Goal: Task Accomplishment & Management: Manage account settings

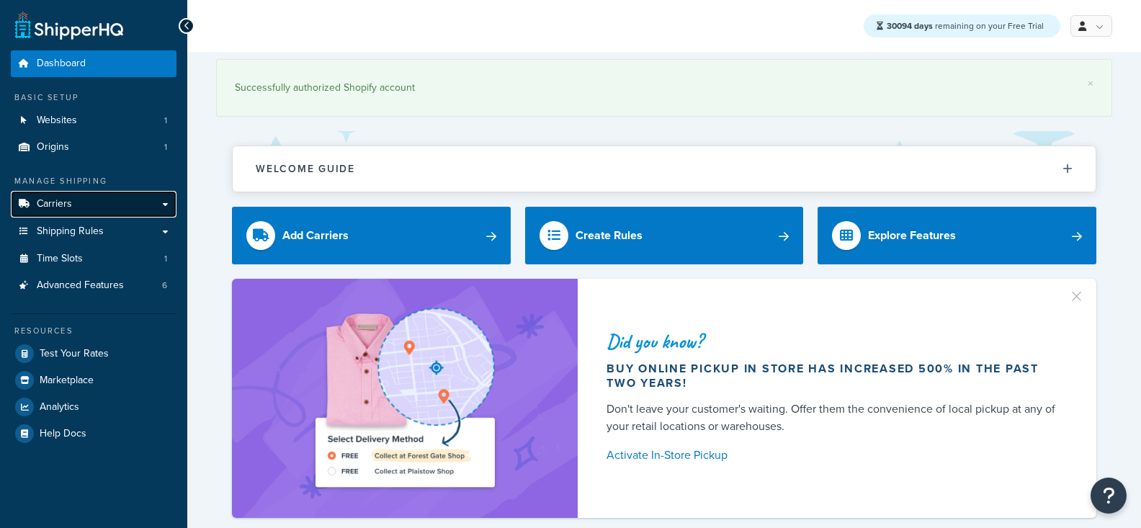
click at [125, 210] on link "Carriers" at bounding box center [94, 204] width 166 height 27
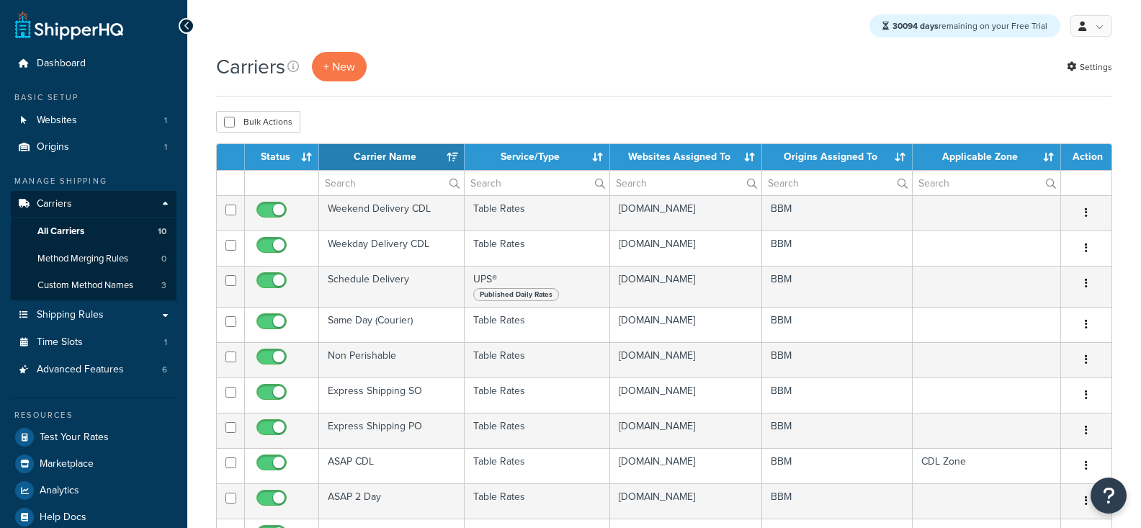
select select "15"
click at [96, 283] on span "Custom Method Names" at bounding box center [85, 285] width 96 height 12
click at [132, 379] on link "Advanced Features 6" at bounding box center [94, 369] width 166 height 27
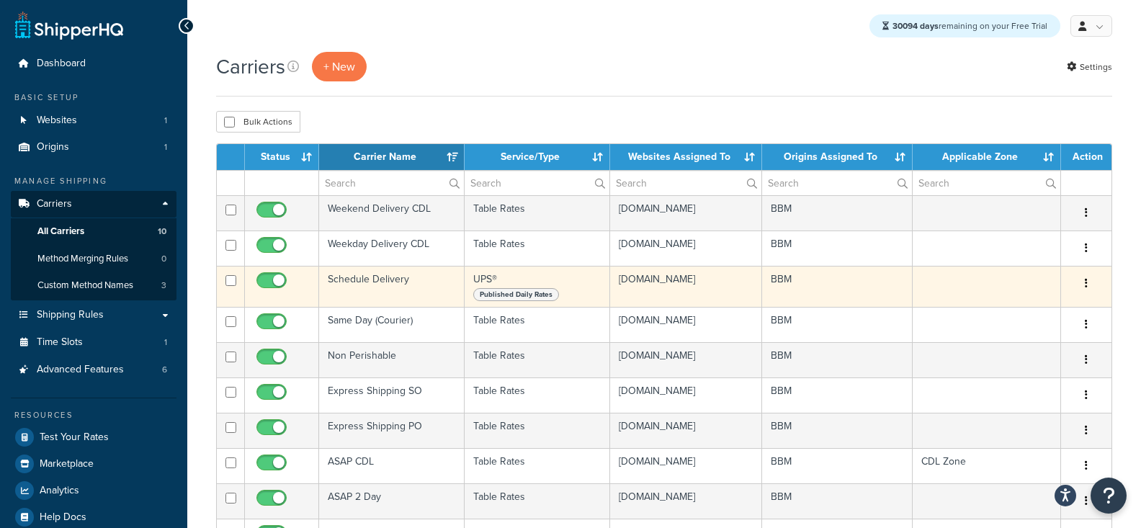
click at [438, 294] on td "Schedule Delivery" at bounding box center [391, 286] width 145 height 41
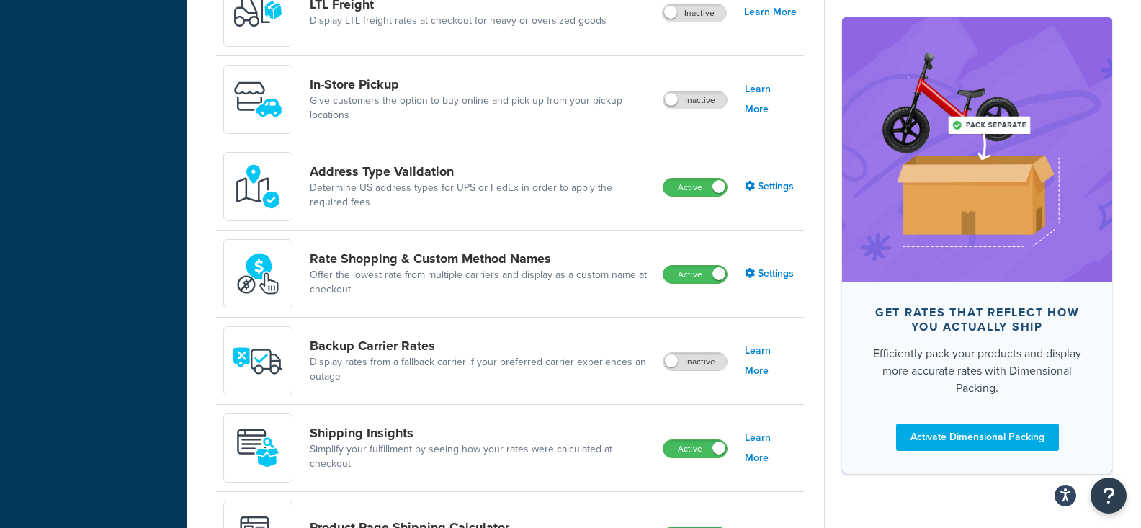
scroll to position [624, 0]
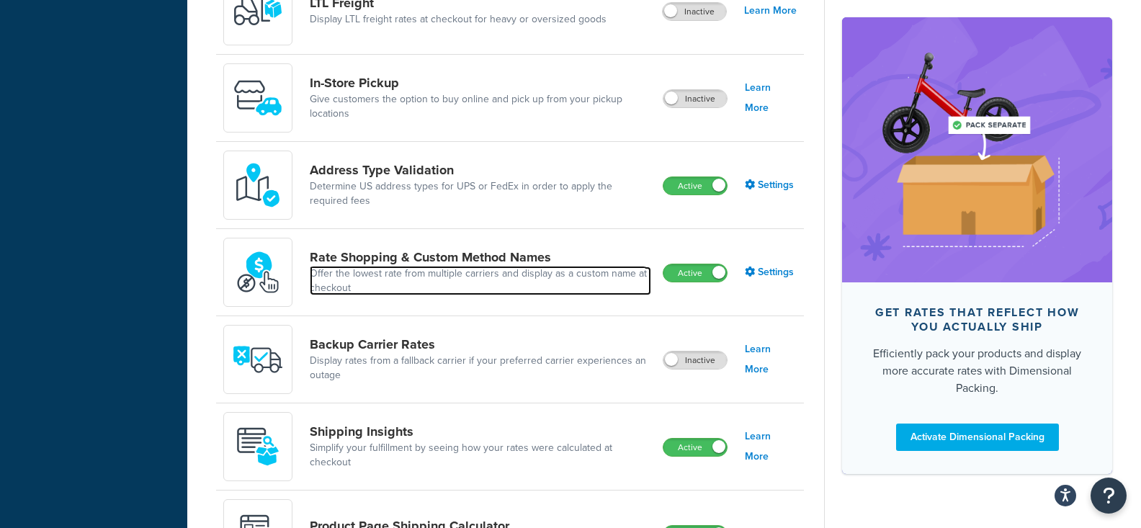
click at [528, 270] on link "Offer the lowest rate from multiple carriers and display as a custom name at ch…" at bounding box center [480, 280] width 341 height 29
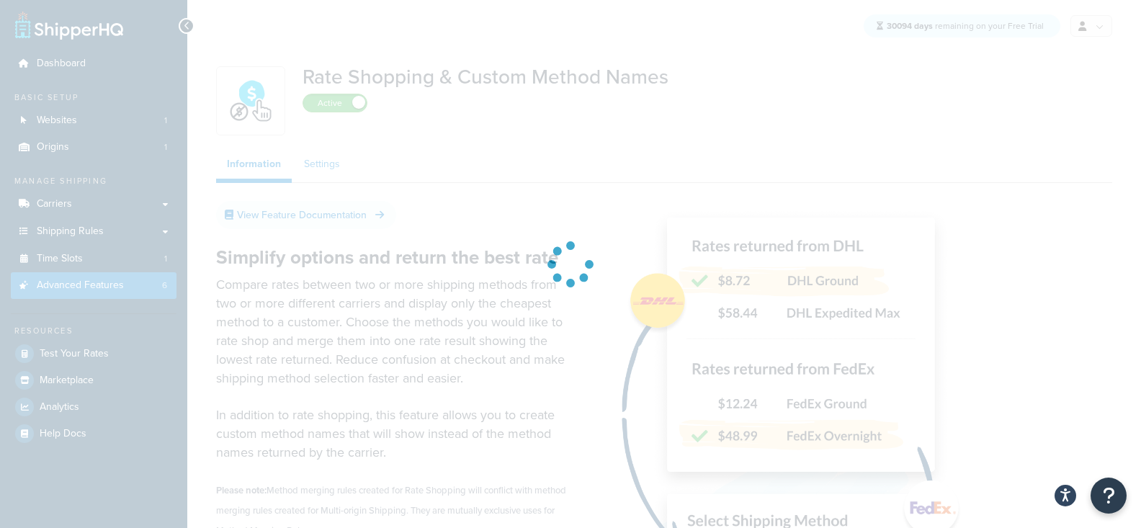
click at [333, 169] on link "Settings" at bounding box center [322, 164] width 58 height 29
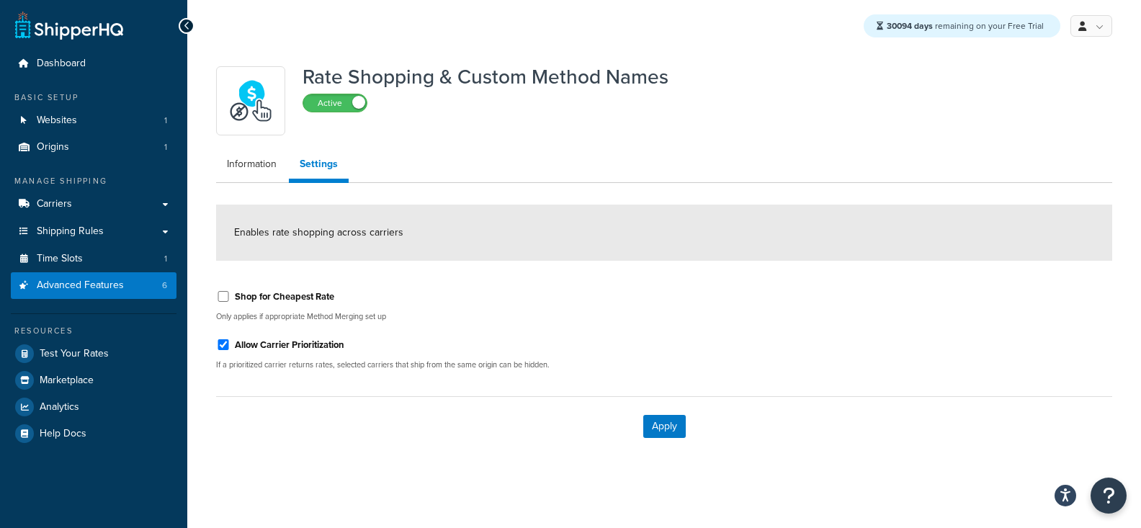
click at [333, 169] on link "Settings" at bounding box center [319, 166] width 60 height 33
click at [278, 164] on link "Information" at bounding box center [251, 164] width 71 height 29
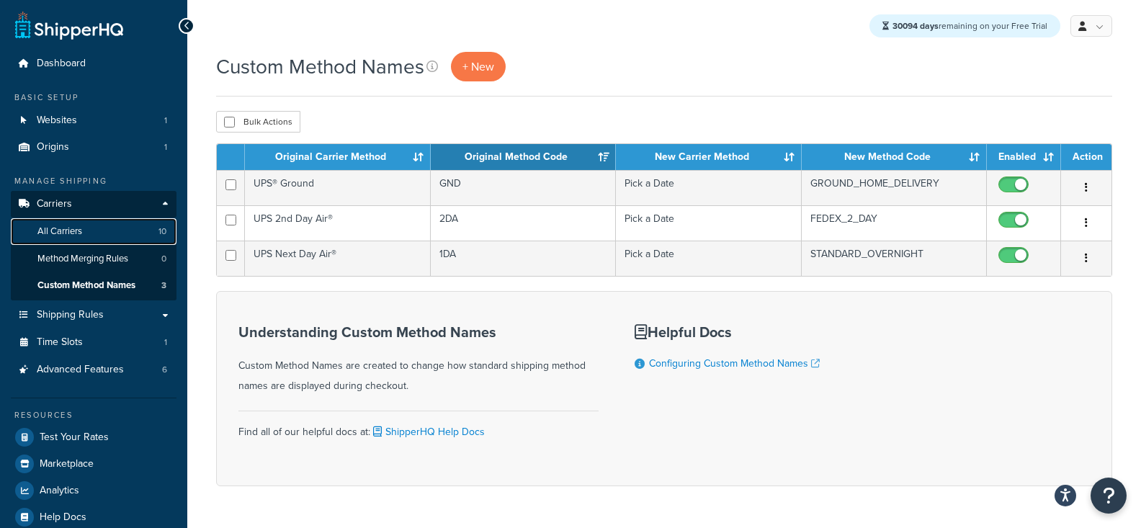
click at [103, 234] on link "All Carriers 10" at bounding box center [94, 231] width 166 height 27
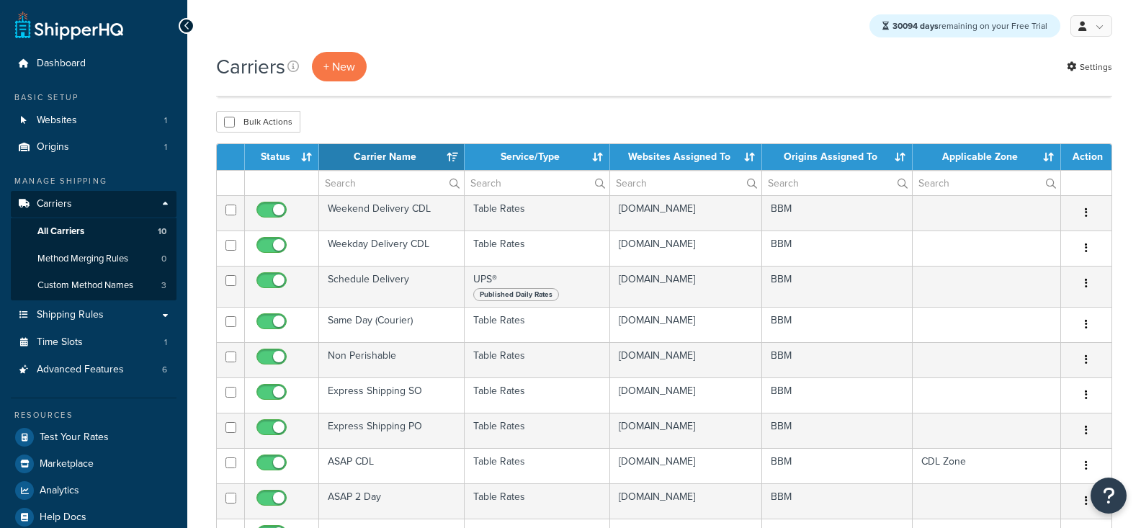
select select "15"
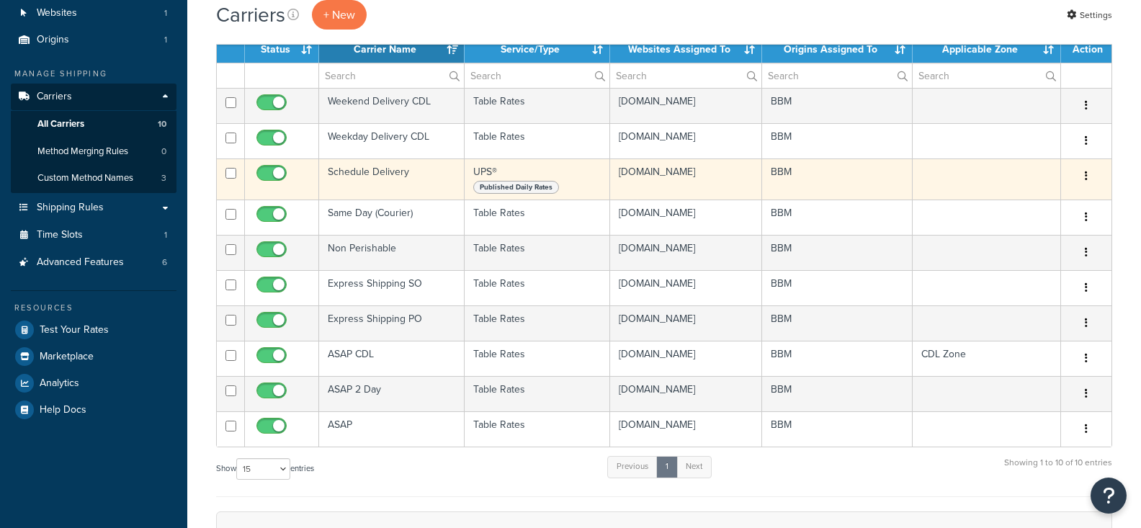
scroll to position [107, 0]
click at [1087, 181] on icon "button" at bounding box center [1085, 176] width 3 height 10
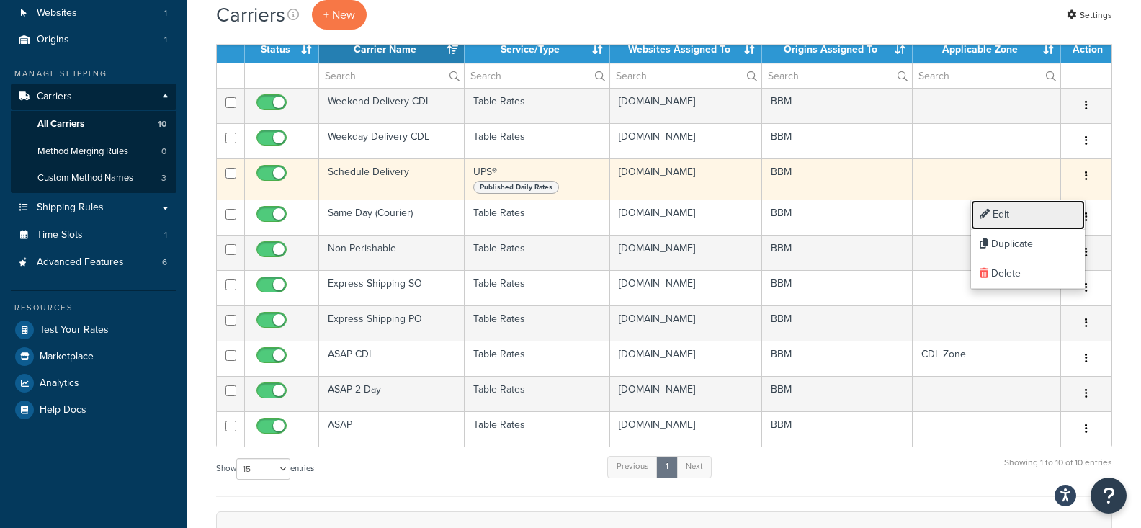
click at [1058, 213] on link "Edit" at bounding box center [1028, 215] width 114 height 30
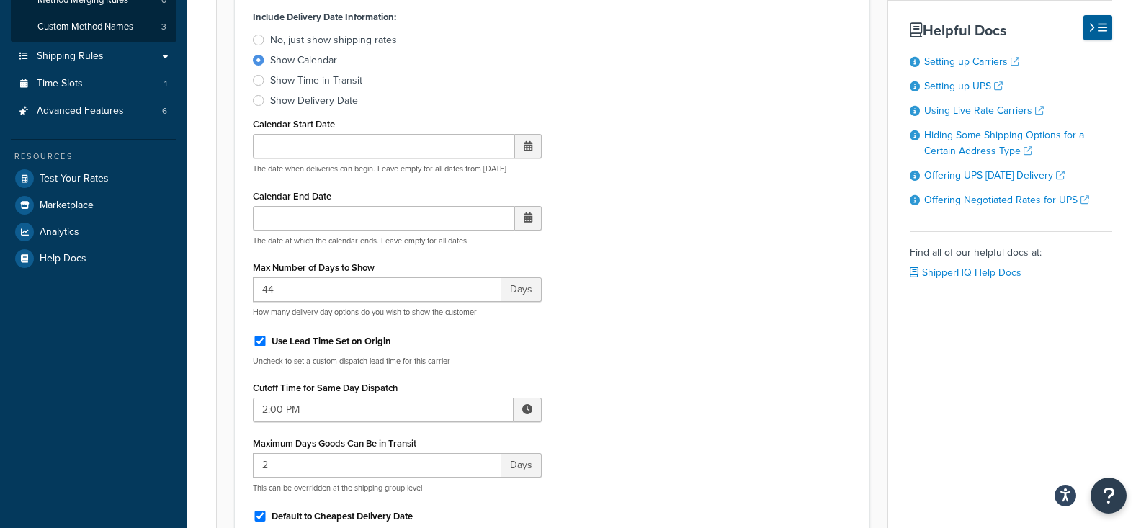
scroll to position [457, 0]
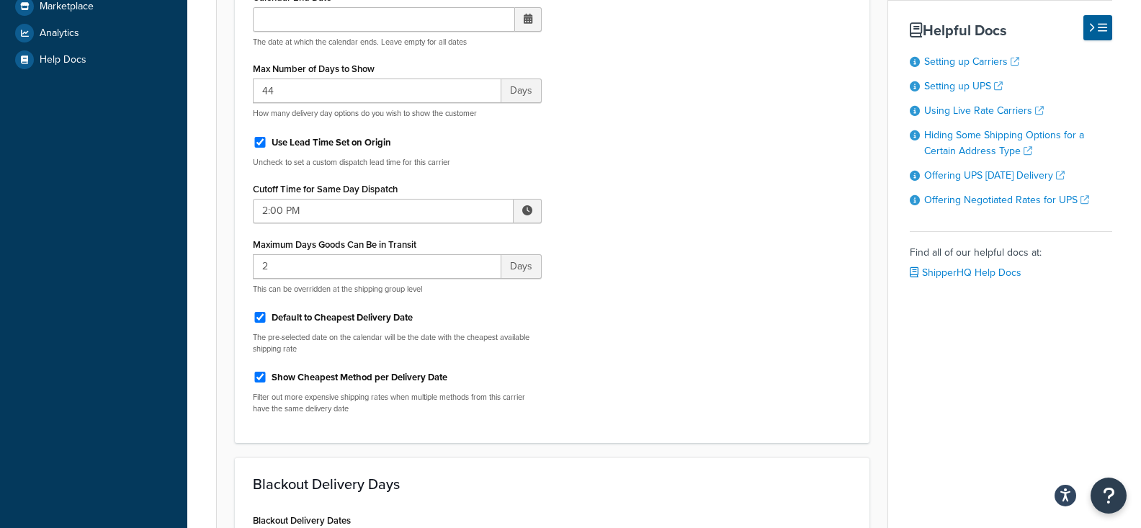
click at [407, 379] on label "Show Cheapest Method per Delivery Date" at bounding box center [359, 377] width 176 height 13
click at [267, 379] on input "Show Cheapest Method per Delivery Date" at bounding box center [260, 377] width 14 height 11
checkbox input "false"
click at [395, 316] on label "Default to Cheapest Delivery Date" at bounding box center [341, 317] width 141 height 13
click at [267, 316] on input "Default to Cheapest Delivery Date" at bounding box center [260, 317] width 14 height 11
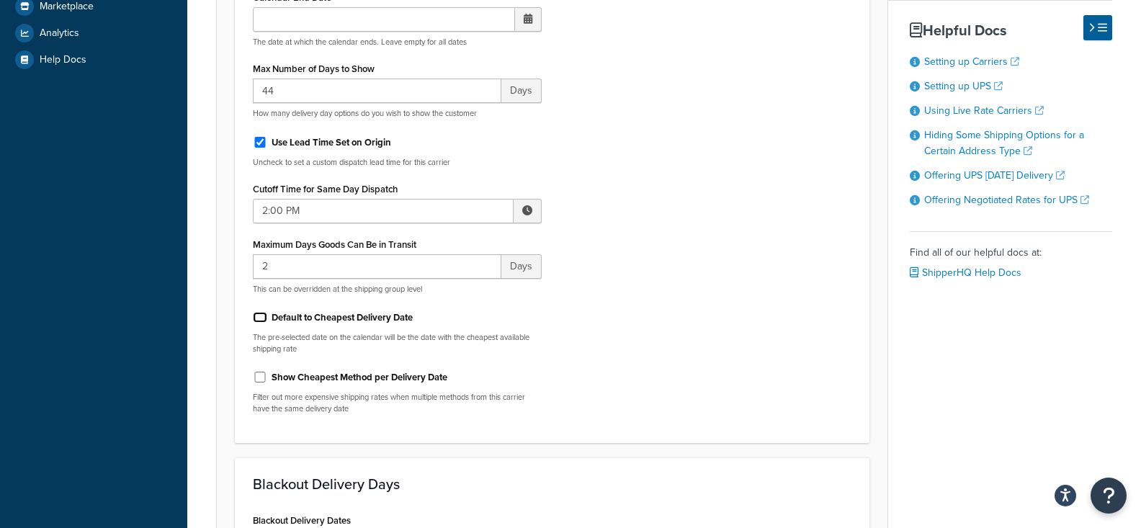
checkbox input "false"
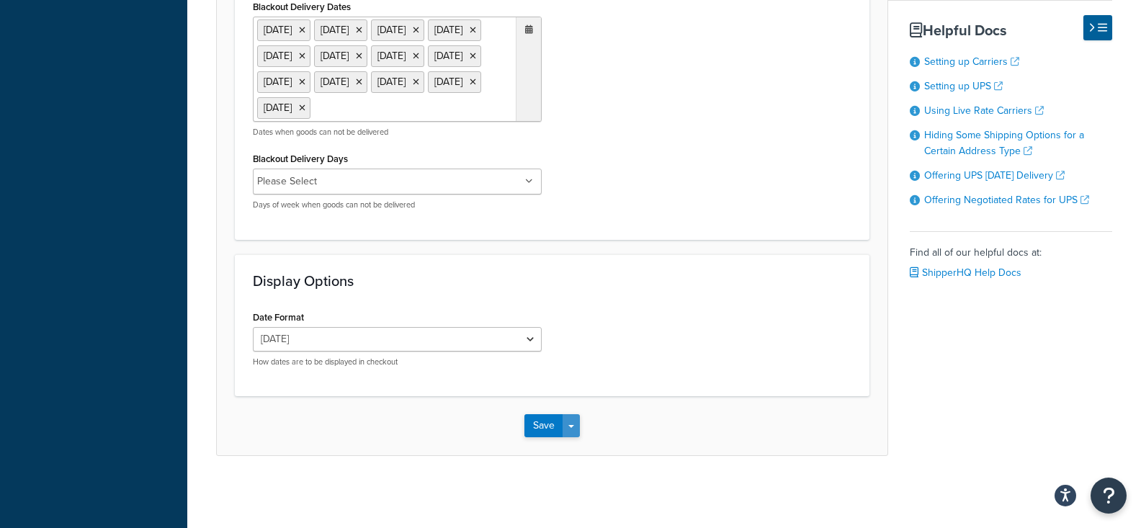
click at [573, 424] on button "Save Dropdown" at bounding box center [570, 425] width 17 height 23
click at [587, 449] on button "Save and Edit" at bounding box center [576, 452] width 105 height 30
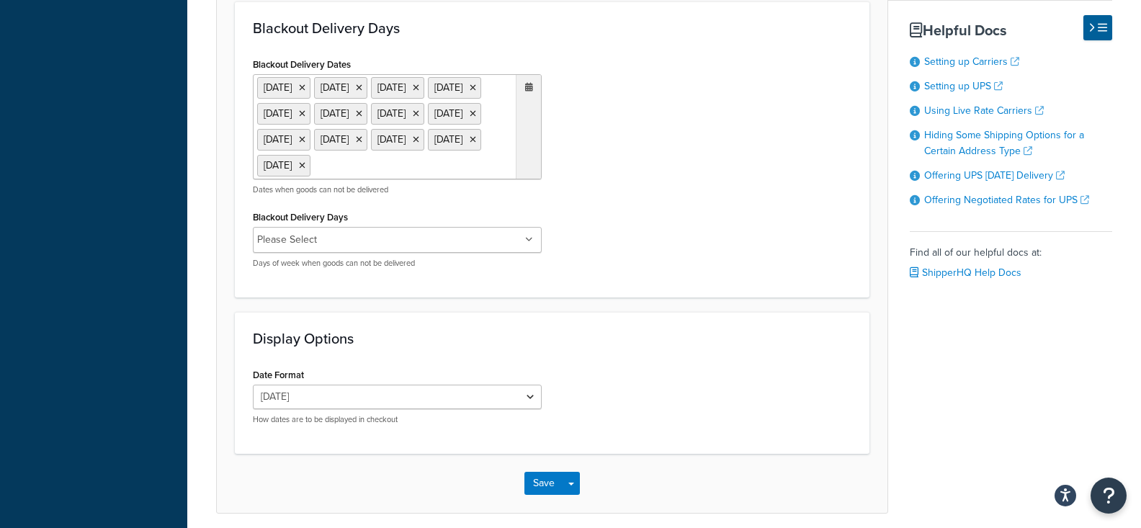
scroll to position [0, 0]
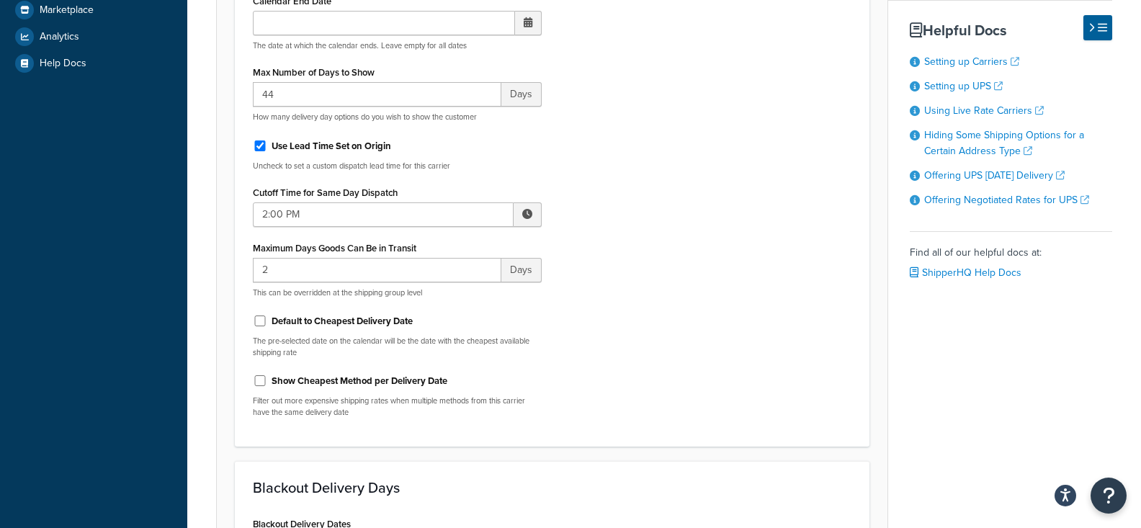
scroll to position [455, 0]
click at [397, 387] on div "Show Cheapest Method per Delivery Date" at bounding box center [397, 378] width 289 height 22
click at [382, 328] on div "Default to Cheapest Delivery Date" at bounding box center [397, 318] width 289 height 22
click at [367, 369] on div "Show Cheapest Method per Delivery Date" at bounding box center [397, 378] width 289 height 22
click at [294, 376] on label "Show Cheapest Method per Delivery Date" at bounding box center [359, 379] width 176 height 13
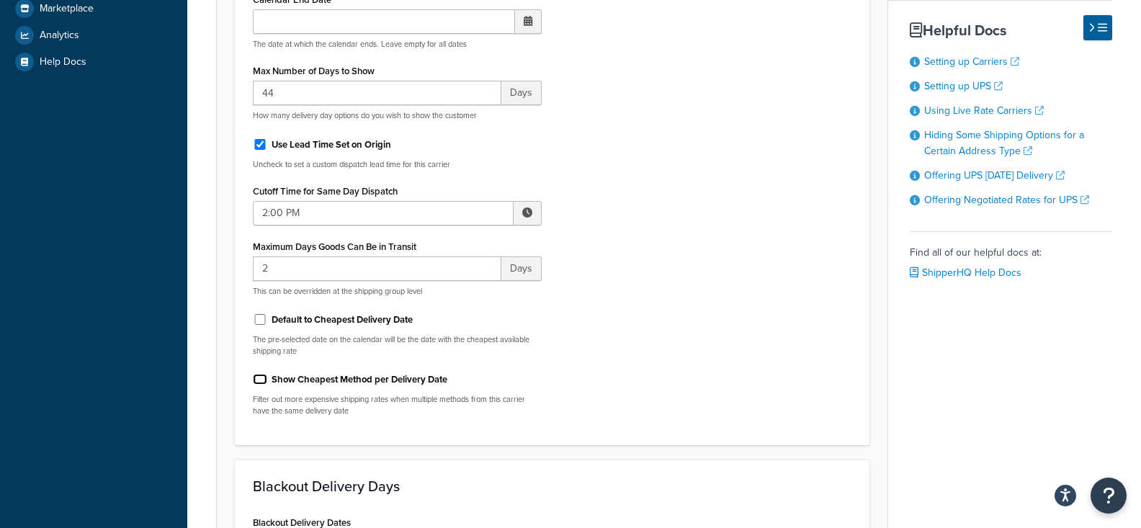
click at [267, 376] on input "Show Cheapest Method per Delivery Date" at bounding box center [260, 379] width 14 height 11
checkbox input "true"
click at [277, 327] on div "Default to Cheapest Delivery Date" at bounding box center [397, 318] width 289 height 22
click at [263, 321] on input "Default to Cheapest Delivery Date" at bounding box center [260, 319] width 14 height 11
checkbox input "true"
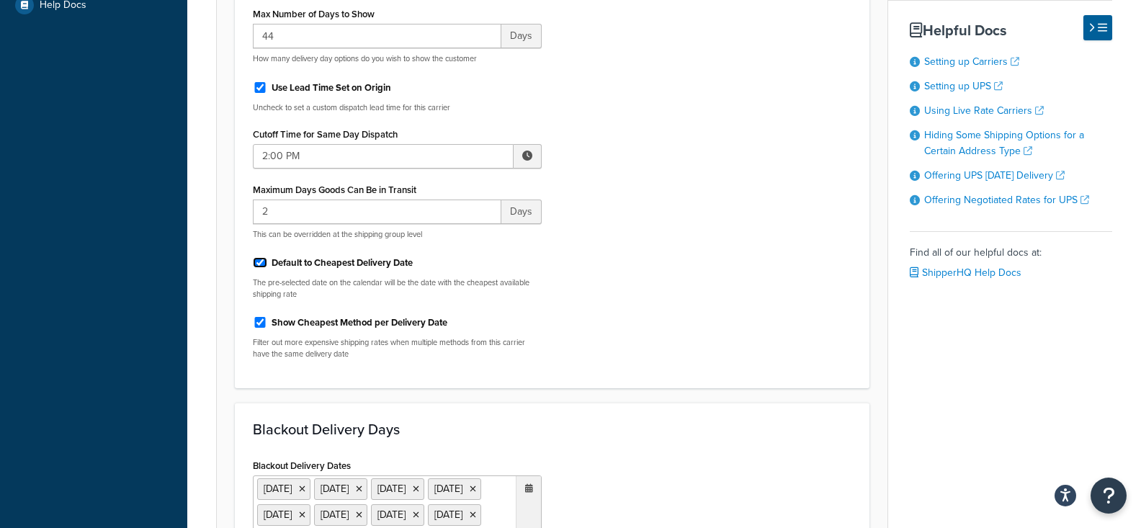
scroll to position [505, 0]
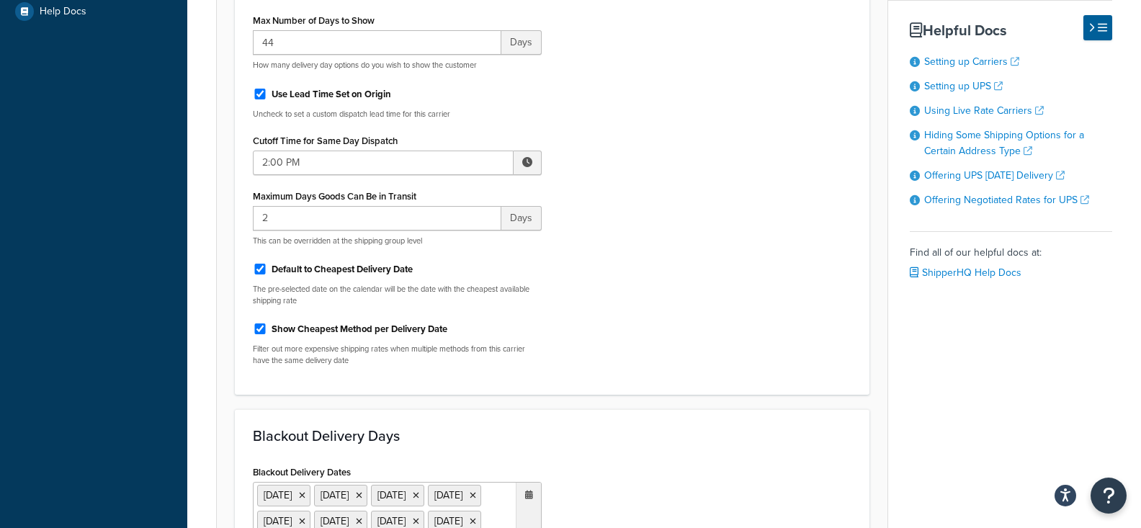
click at [391, 328] on label "Show Cheapest Method per Delivery Date" at bounding box center [359, 329] width 176 height 13
click at [267, 328] on input "Show Cheapest Method per Delivery Date" at bounding box center [260, 328] width 14 height 11
checkbox input "false"
click at [377, 275] on label "Default to Cheapest Delivery Date" at bounding box center [341, 269] width 141 height 13
click at [267, 274] on input "Default to Cheapest Delivery Date" at bounding box center [260, 269] width 14 height 11
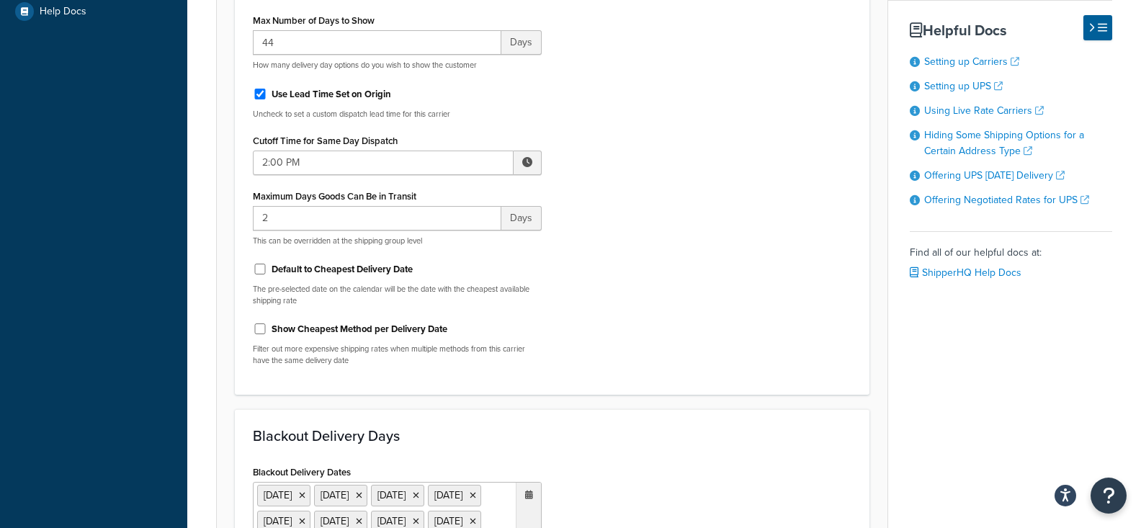
click at [692, 263] on div "Include Delivery Date Information: No, just show shipping rates Show Calendar S…" at bounding box center [552, 68] width 620 height 617
click at [408, 273] on label "Default to Cheapest Delivery Date" at bounding box center [341, 269] width 141 height 13
click at [267, 273] on input "Default to Cheapest Delivery Date" at bounding box center [260, 269] width 14 height 11
checkbox input "true"
click at [420, 330] on label "Show Cheapest Method per Delivery Date" at bounding box center [359, 329] width 176 height 13
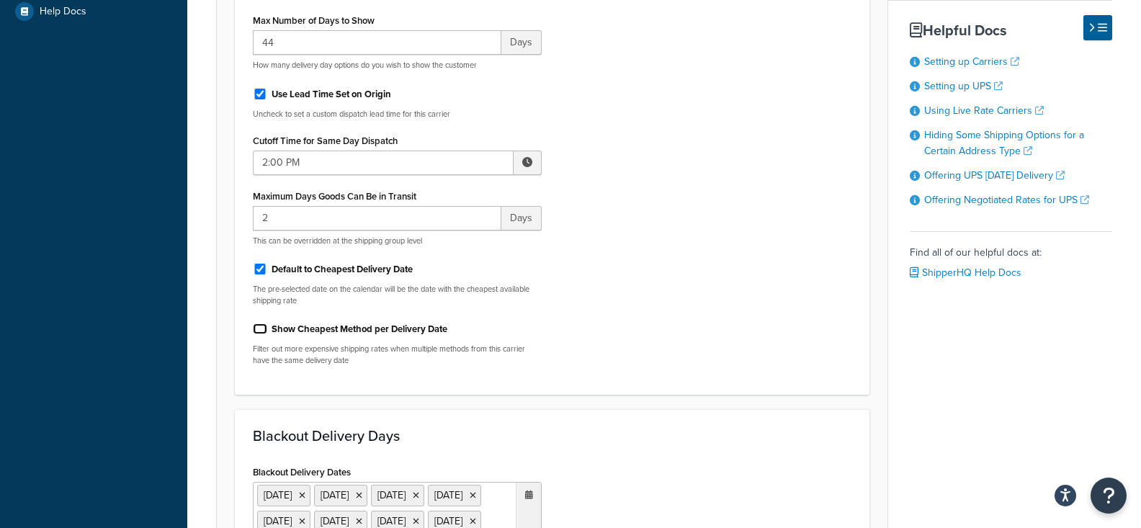
click at [267, 330] on input "Show Cheapest Method per Delivery Date" at bounding box center [260, 328] width 14 height 11
checkbox input "true"
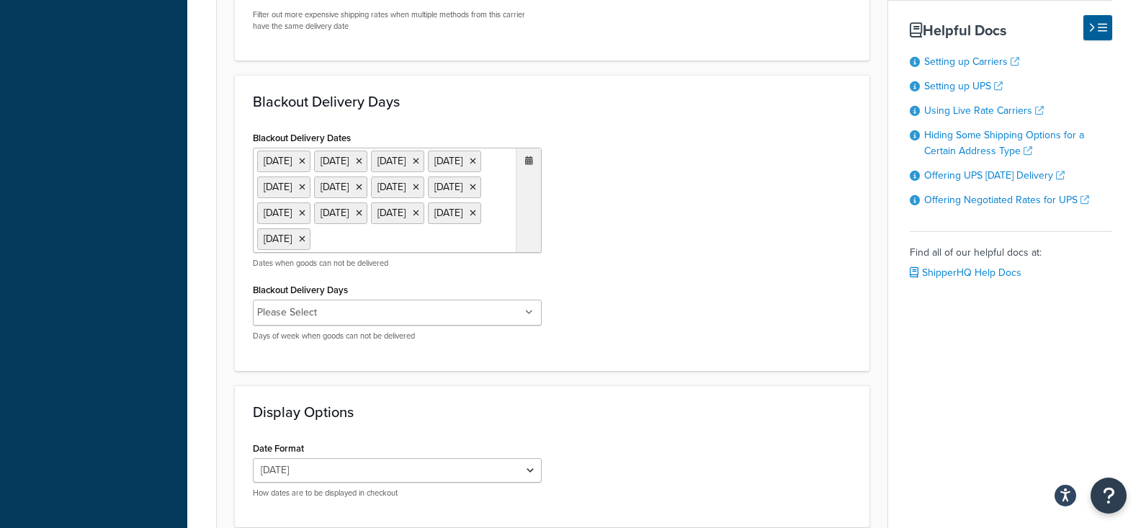
scroll to position [991, 0]
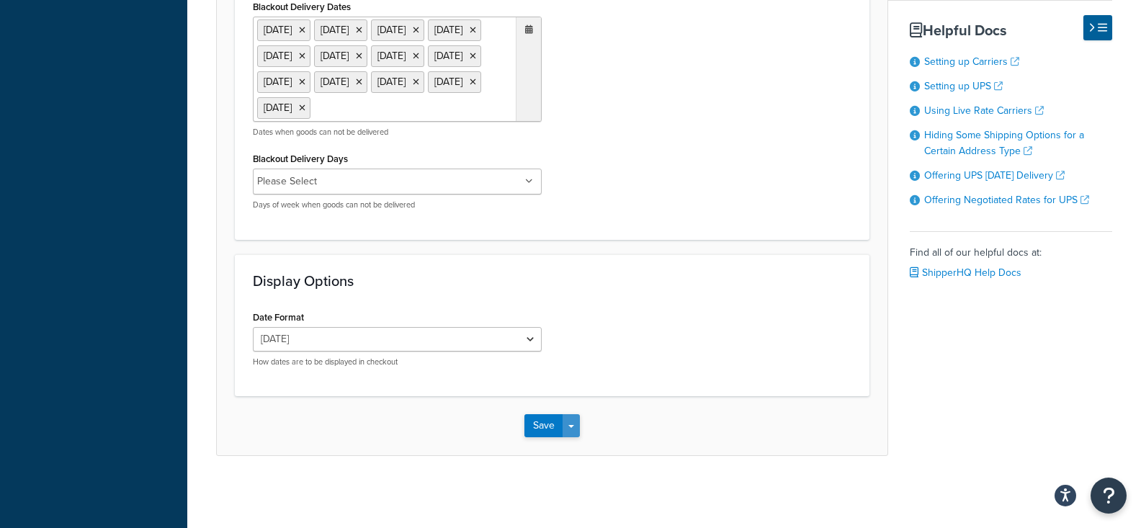
click at [567, 429] on button "Save Dropdown" at bounding box center [570, 425] width 17 height 23
click at [588, 452] on button "Save and Edit" at bounding box center [576, 452] width 105 height 30
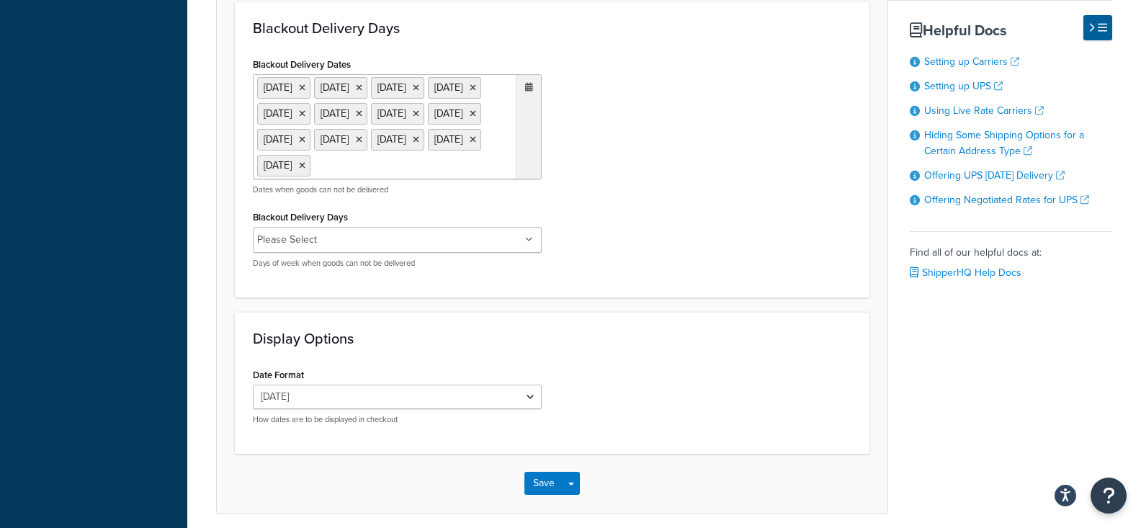
scroll to position [0, 0]
